Goal: Task Accomplishment & Management: Manage account settings

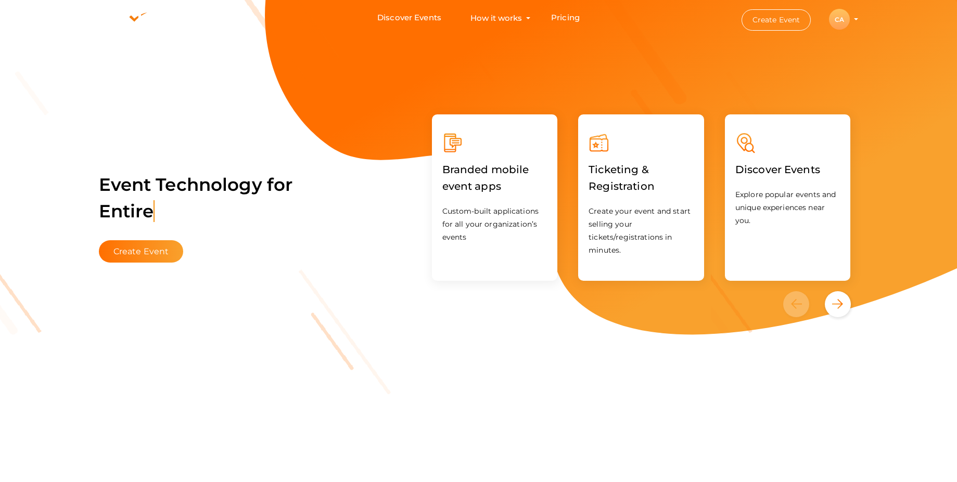
click at [843, 22] on div "CA" at bounding box center [839, 19] width 21 height 21
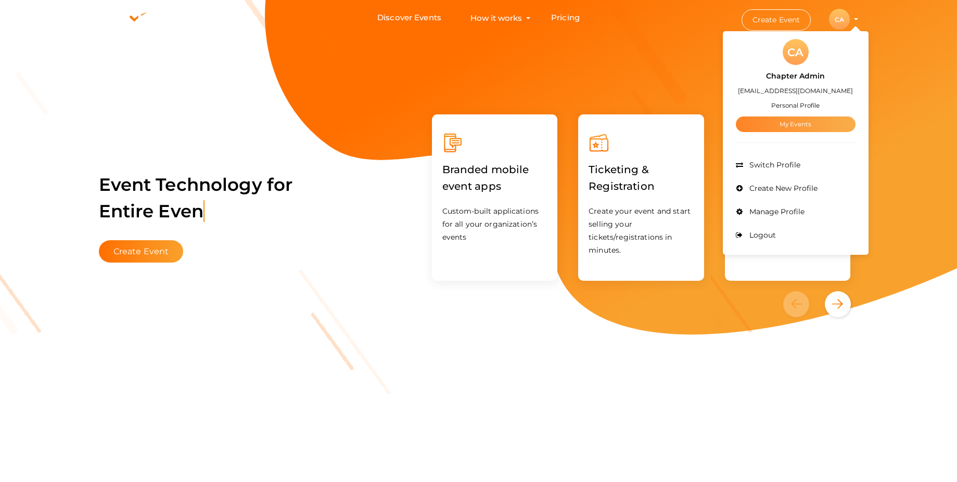
click at [798, 123] on link "My Events" at bounding box center [796, 125] width 120 height 16
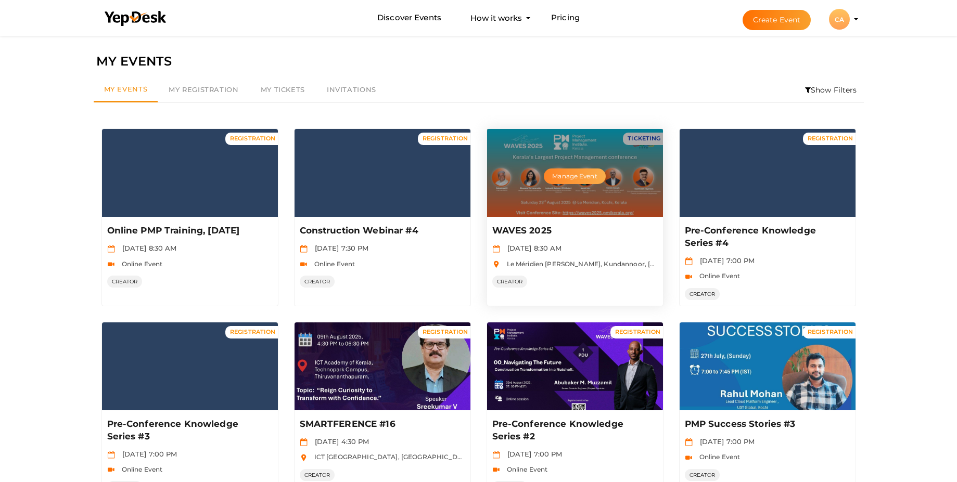
click at [581, 177] on button "Manage Event" at bounding box center [574, 177] width 61 height 16
click at [510, 163] on div "Manage Event" at bounding box center [575, 173] width 176 height 88
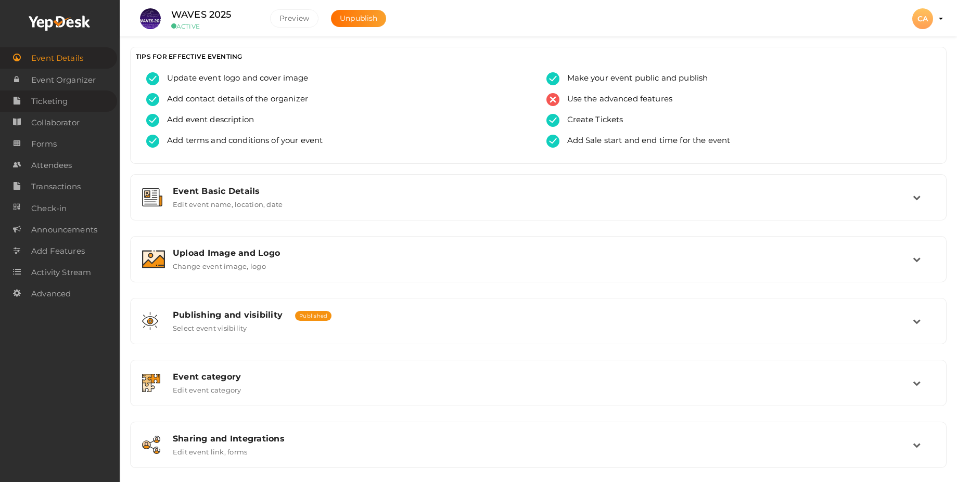
click at [44, 103] on span "Ticketing" at bounding box center [49, 101] width 36 height 21
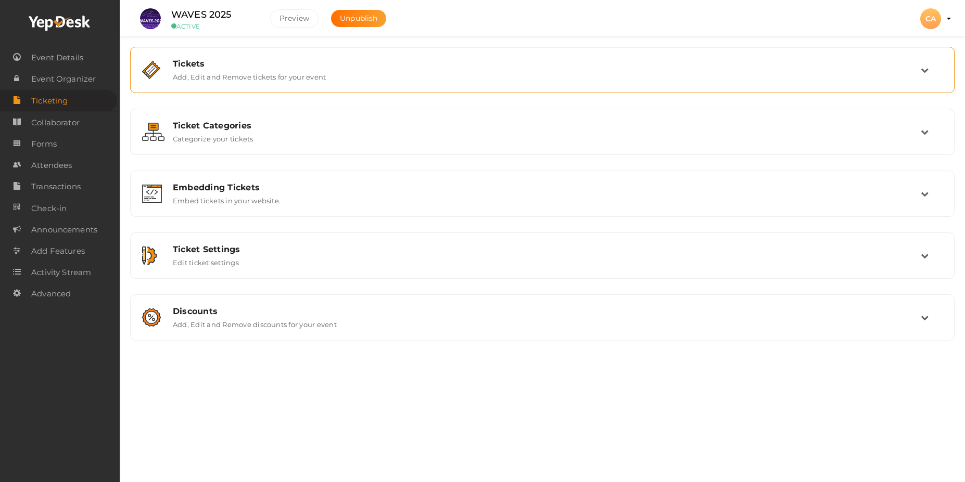
click at [242, 75] on label "Add, Edit and Remove tickets for your event" at bounding box center [249, 75] width 153 height 12
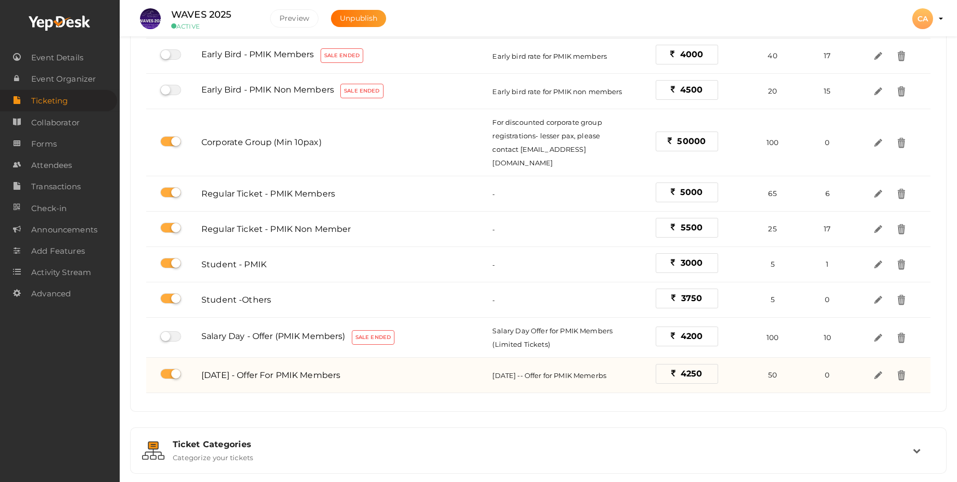
scroll to position [187, 0]
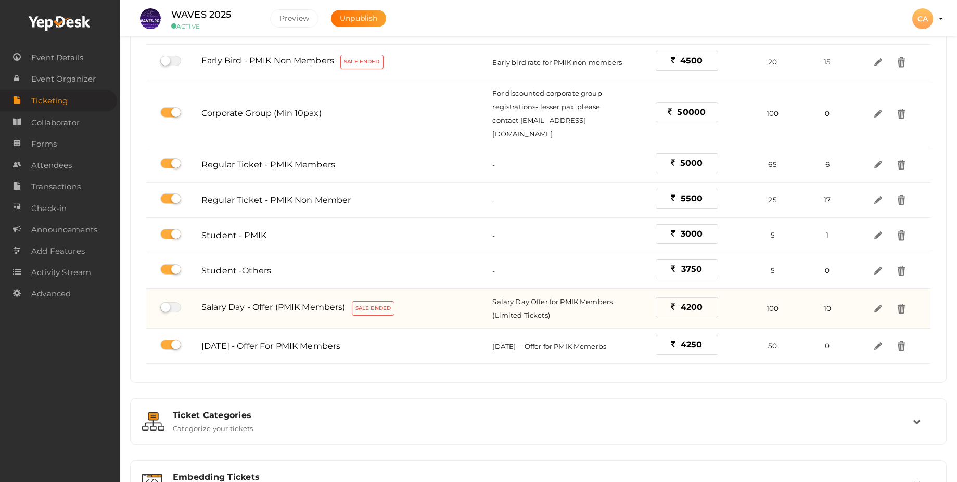
drag, startPoint x: 421, startPoint y: 339, endPoint x: 432, endPoint y: 300, distance: 40.0
click at [434, 284] on tbody "Prime Day Registration Sold Out - 3300 40 40 Early Bird - PMIK Members Sale End…" at bounding box center [538, 169] width 784 height 390
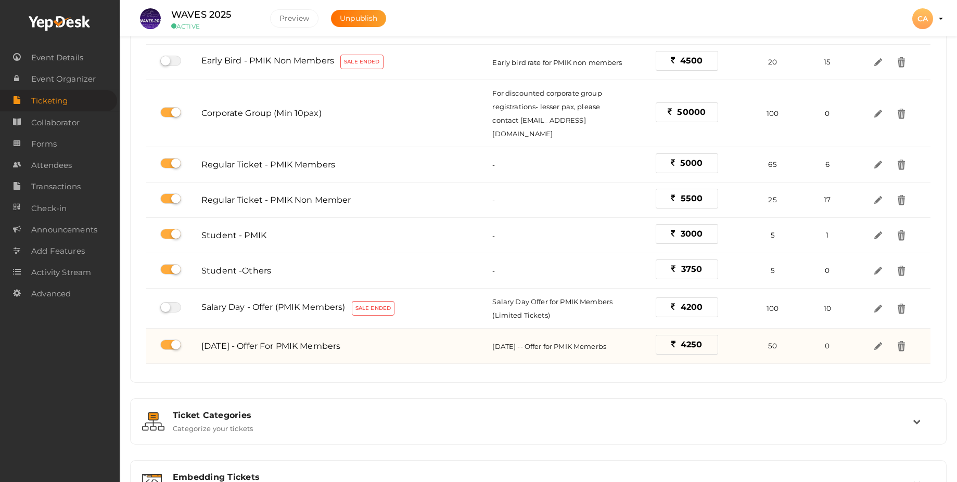
click at [435, 338] on div "[DATE] - Offer for PMIK Members" at bounding box center [340, 346] width 278 height 17
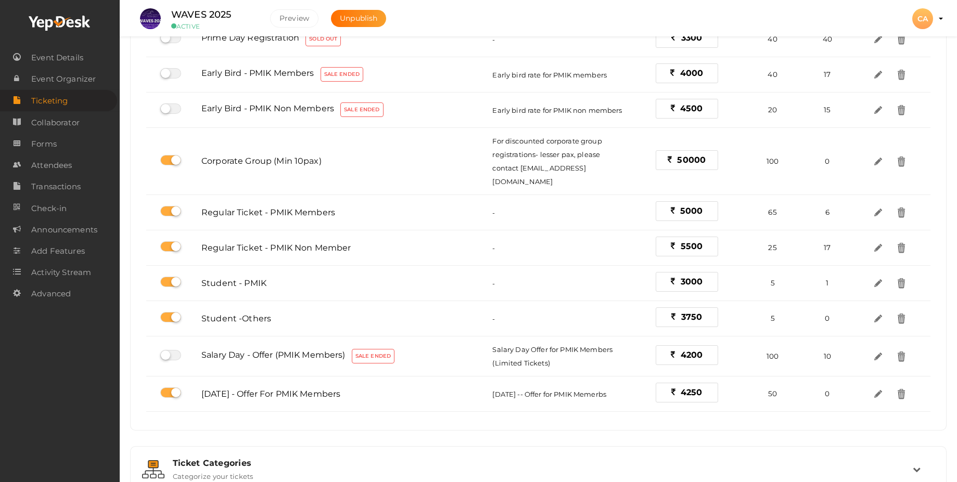
scroll to position [0, 0]
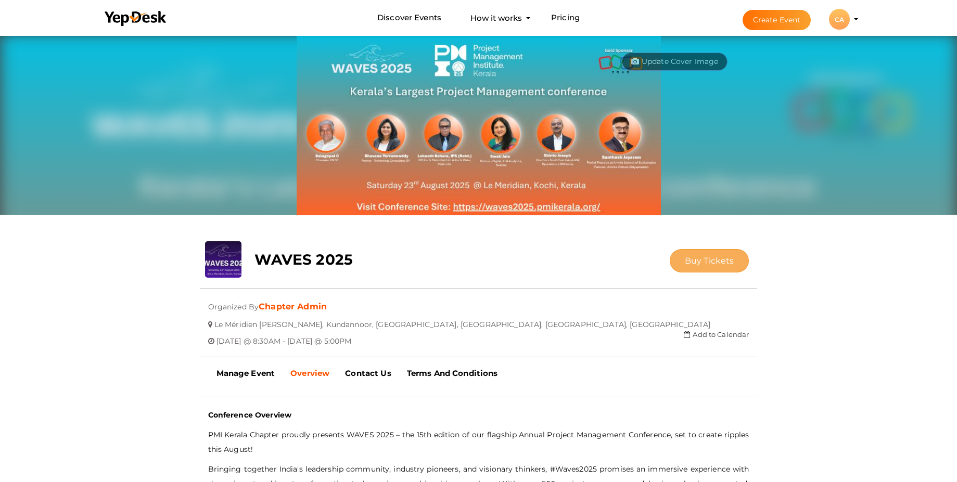
click at [722, 262] on span "Buy Tickets" at bounding box center [709, 261] width 49 height 10
